Goal: Transaction & Acquisition: Download file/media

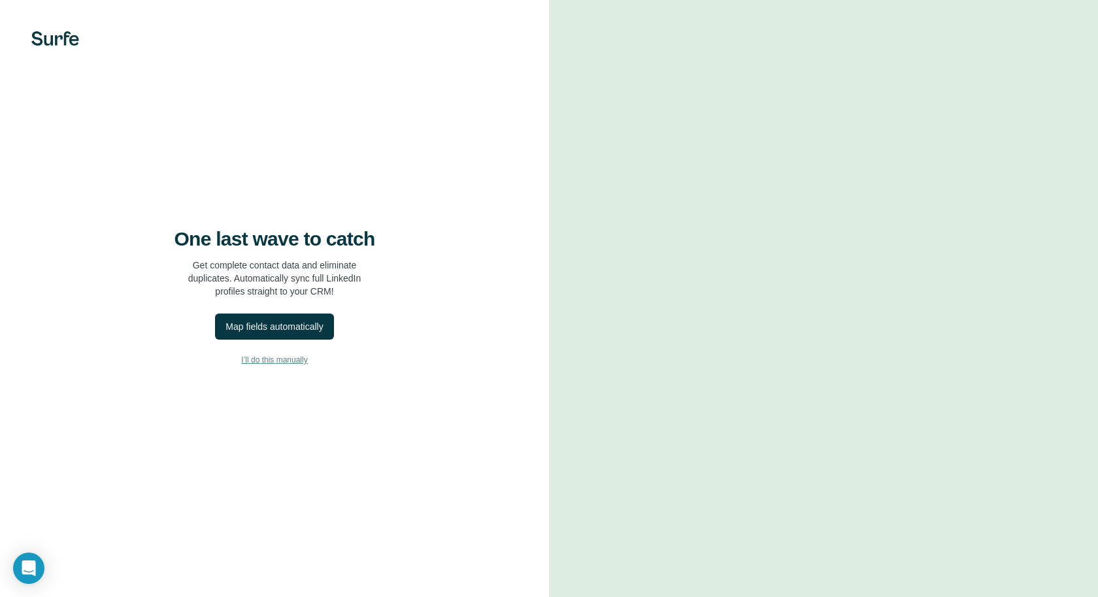
click at [275, 360] on span "I’ll do this manually" at bounding box center [274, 360] width 66 height 12
